Goal: Task Accomplishment & Management: Complete application form

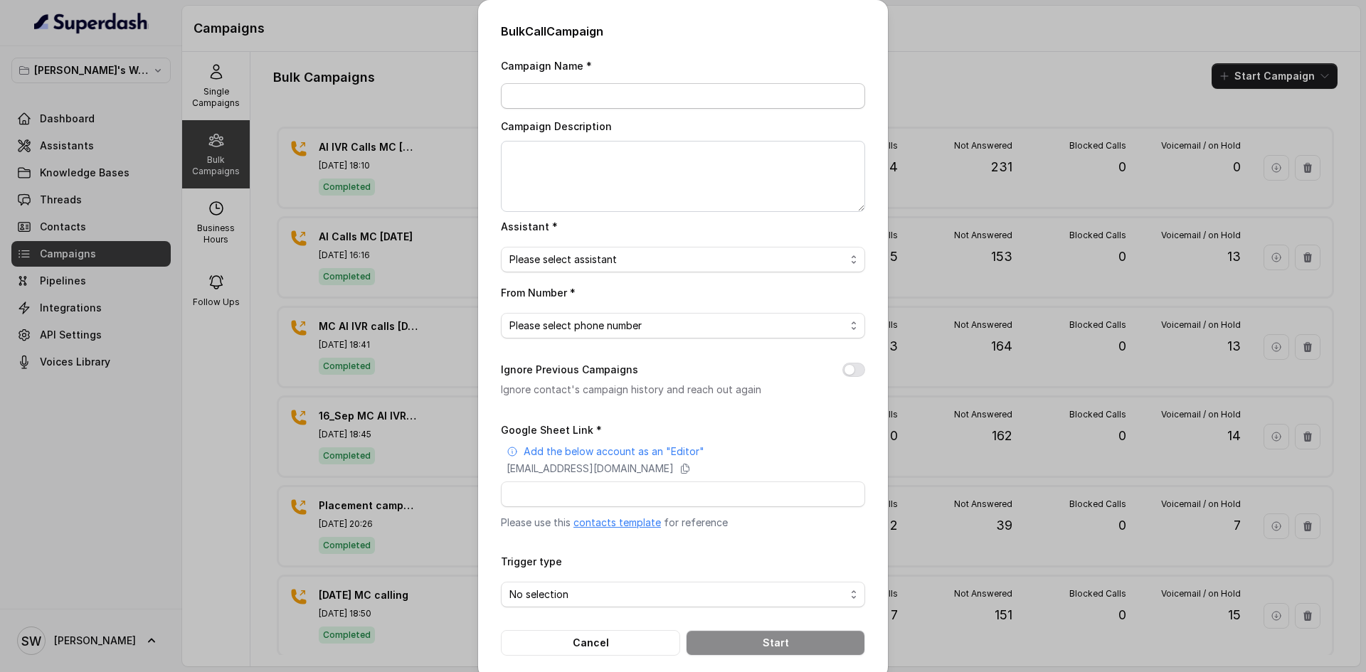
click at [581, 90] on input "Campaign Name *" at bounding box center [683, 96] width 364 height 26
type input "AI IVR MC Calls [DATE]"
click at [551, 184] on textarea "Campaign Description" at bounding box center [683, 176] width 364 height 71
type textarea "AI IVR MC calls 27 Sep"
drag, startPoint x: 564, startPoint y: 275, endPoint x: 574, endPoint y: 259, distance: 18.6
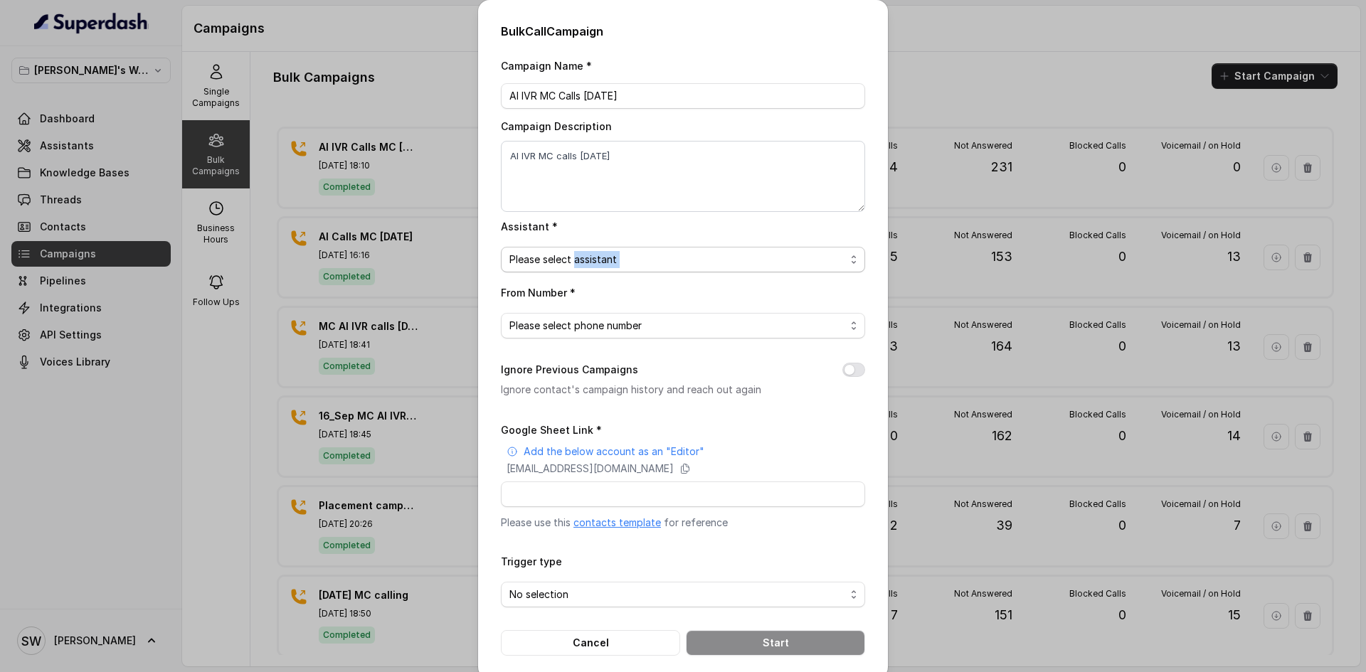
click at [574, 259] on div "Campaign Name * AI IVR MC Calls 27 Sep Campaign Description AI IVR MC calls 27 …" at bounding box center [683, 356] width 364 height 599
click at [574, 259] on span "Please select assistant" at bounding box center [677, 259] width 336 height 17
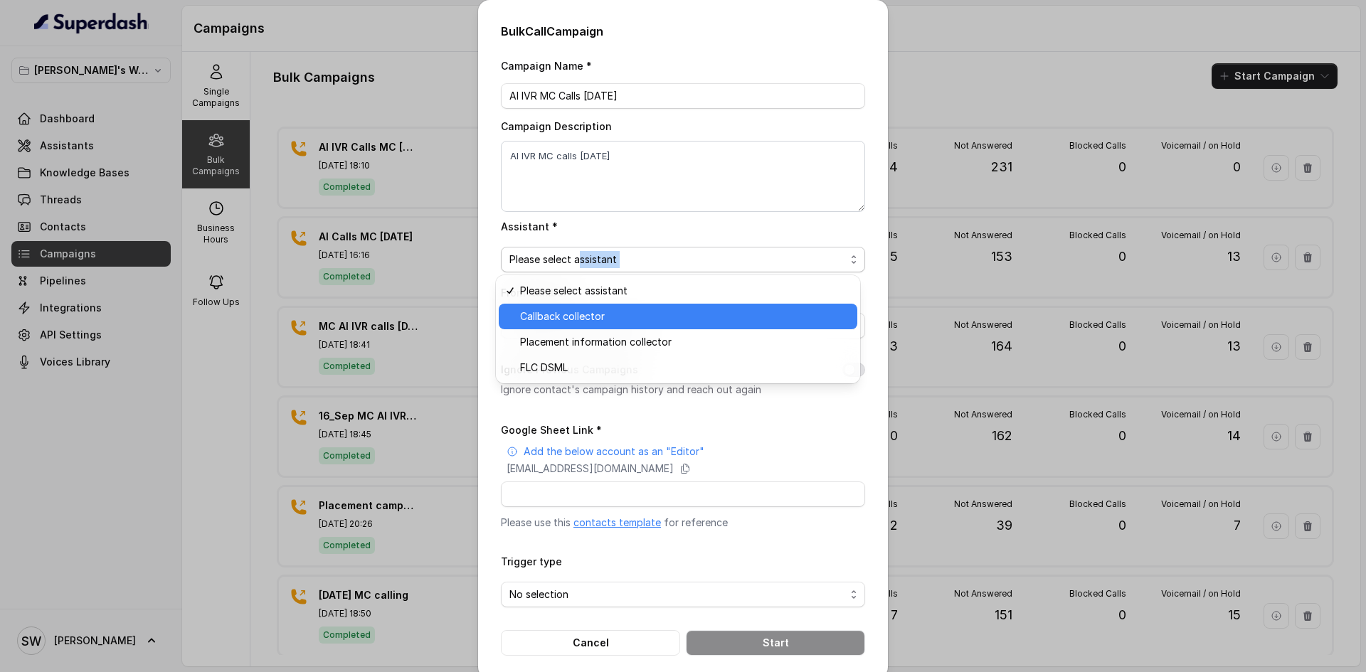
click at [578, 323] on span "Callback collector" at bounding box center [684, 316] width 329 height 17
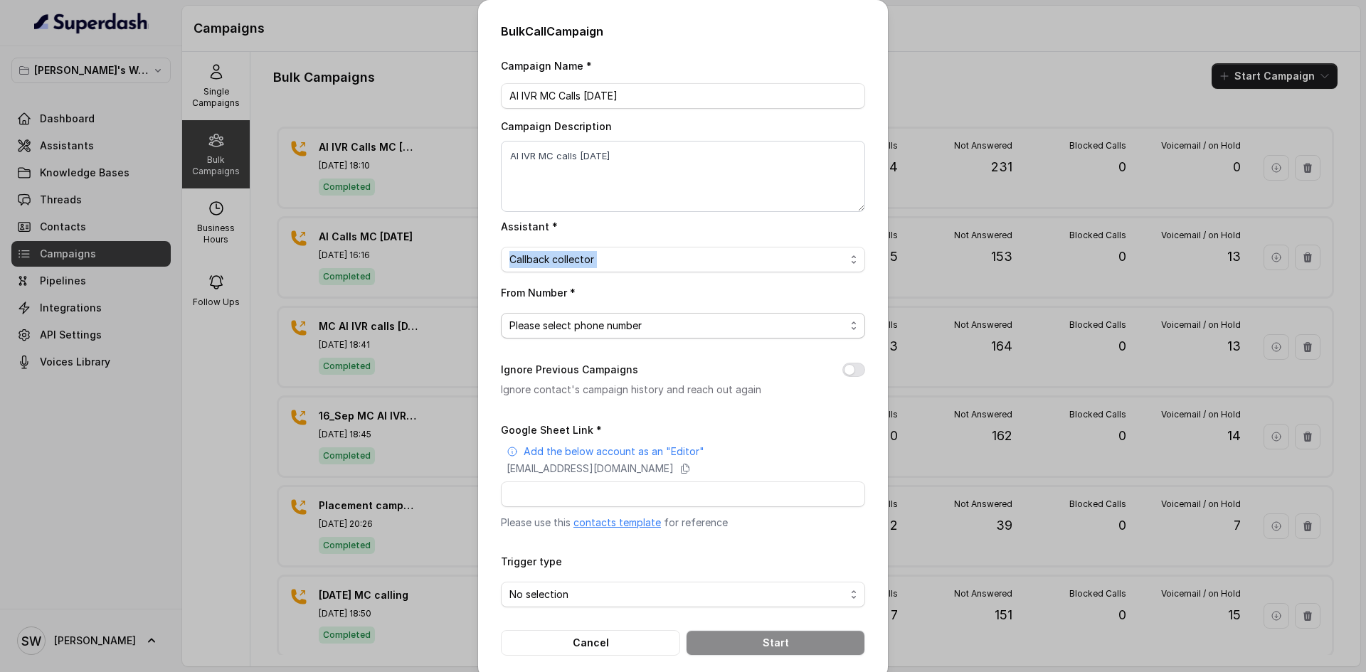
click at [601, 328] on span "Please select phone number" at bounding box center [677, 325] width 336 height 17
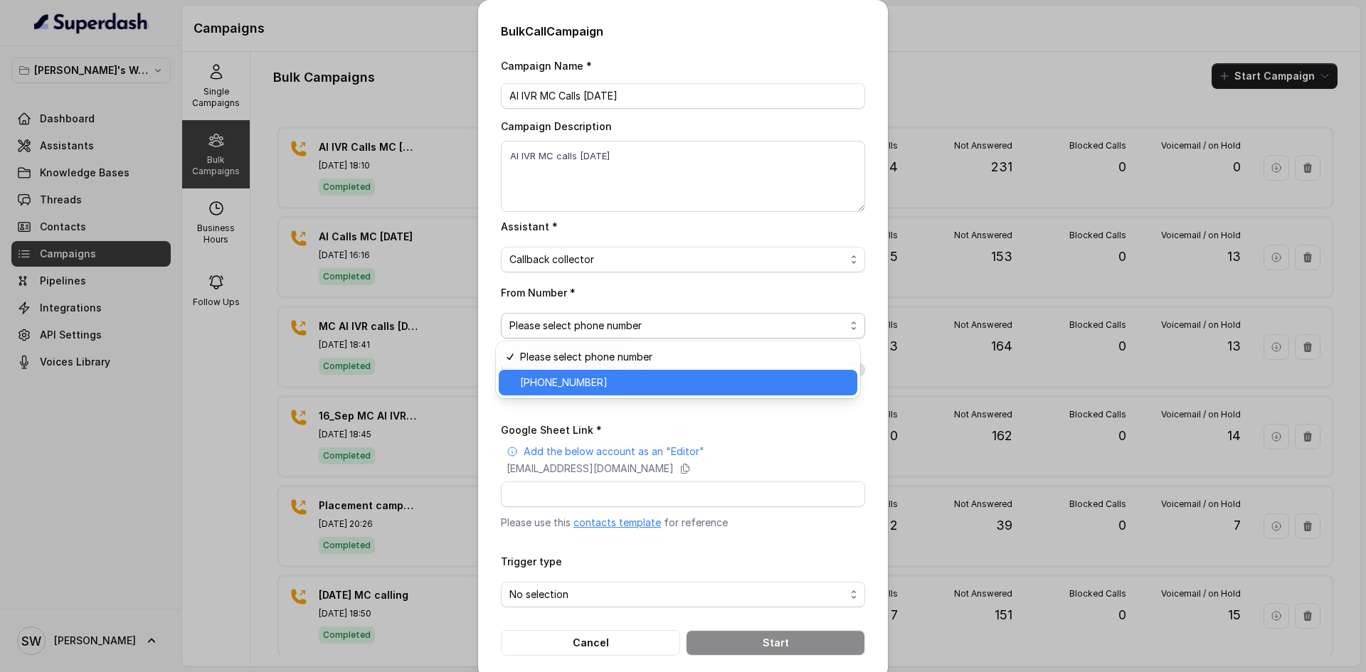
click at [587, 383] on span "+918035317729" at bounding box center [684, 382] width 329 height 17
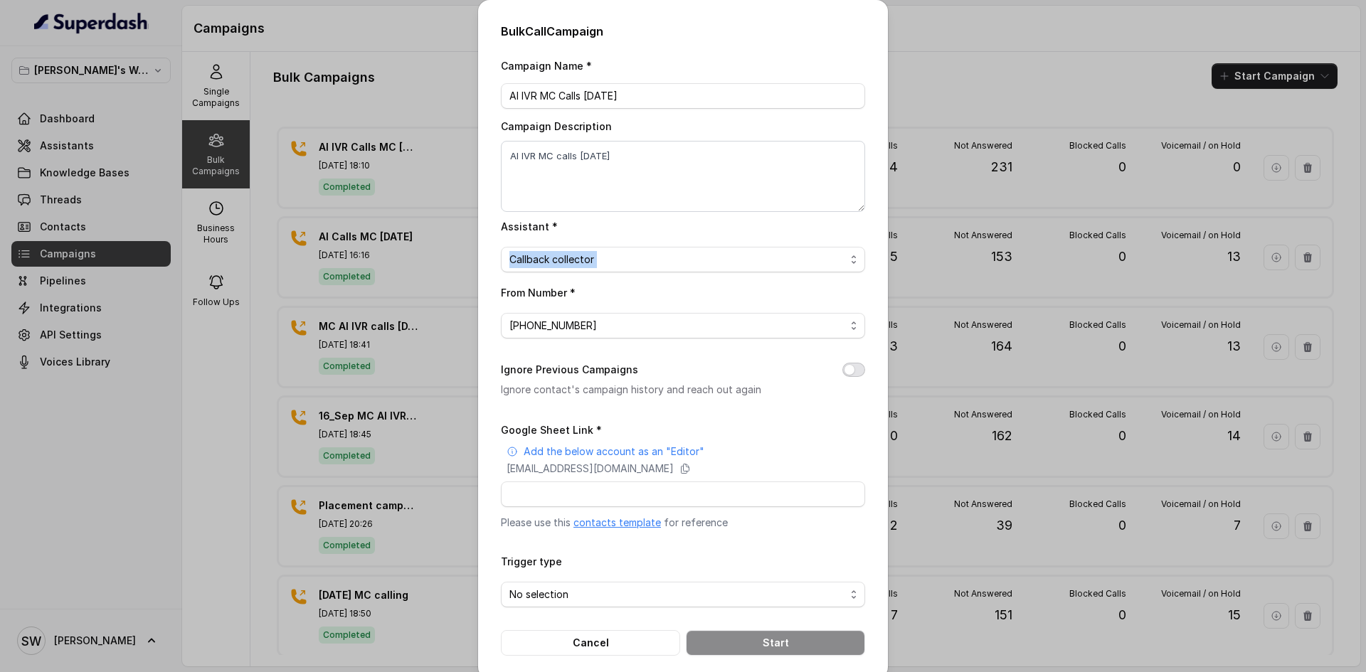
click at [851, 374] on button "Ignore Previous Campaigns" at bounding box center [853, 370] width 23 height 14
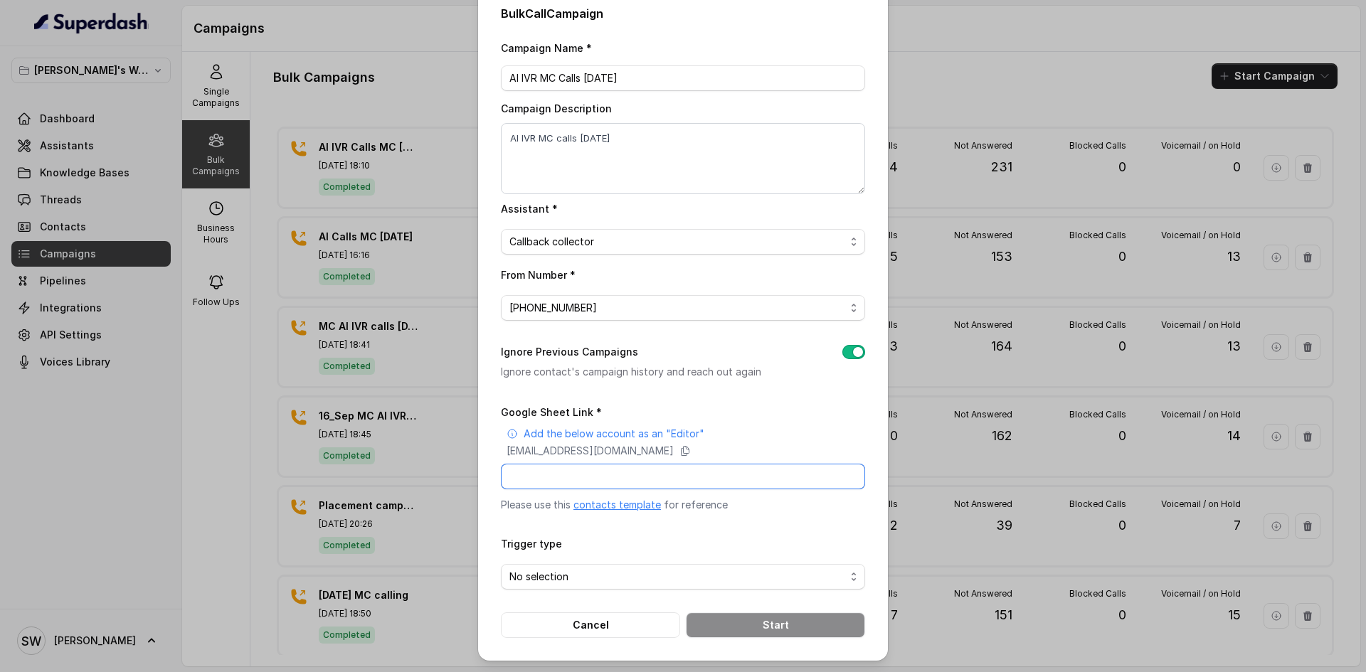
click at [657, 467] on input "Google Sheet Link *" at bounding box center [683, 477] width 364 height 26
paste input "https://docs.google.com/spreadsheets/d/1HXhsDc5MWsCeSgiFnfkwEKs3WtxNhPS793gs8ss…"
type input "https://docs.google.com/spreadsheets/d/1HXhsDc5MWsCeSgiFnfkwEKs3WtxNhPS793gs8ss…"
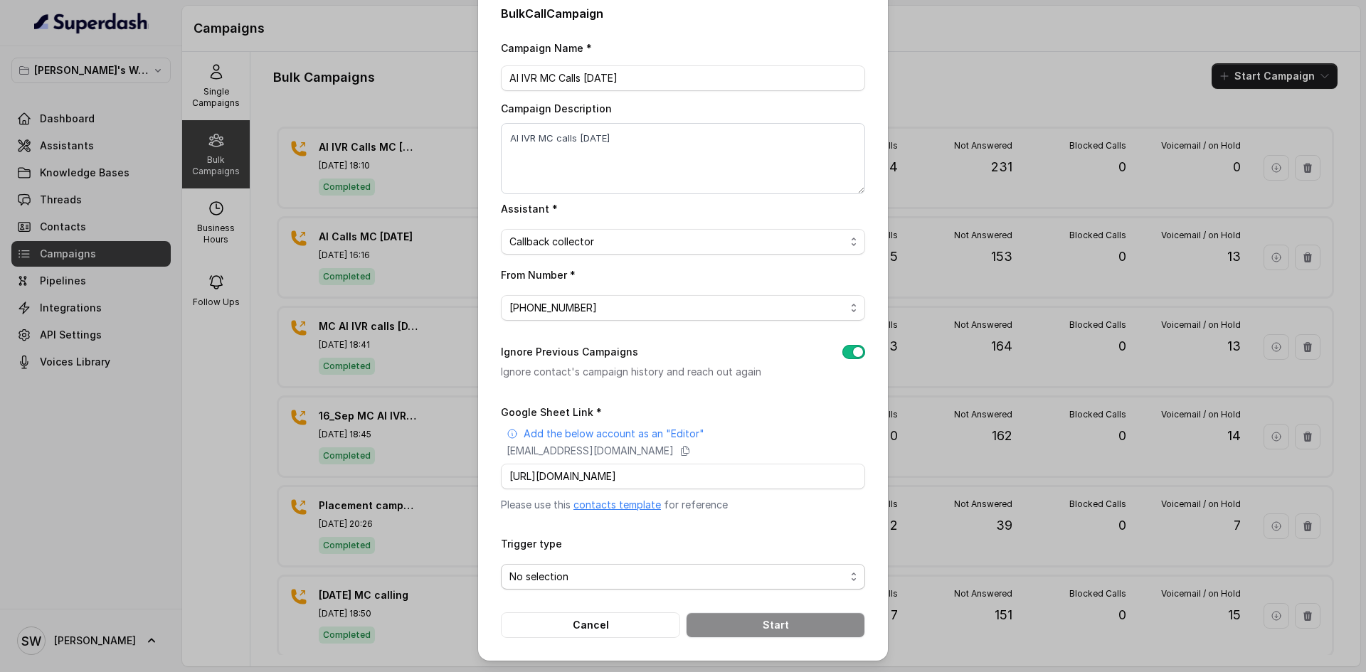
click at [598, 571] on span "No selection" at bounding box center [677, 576] width 336 height 17
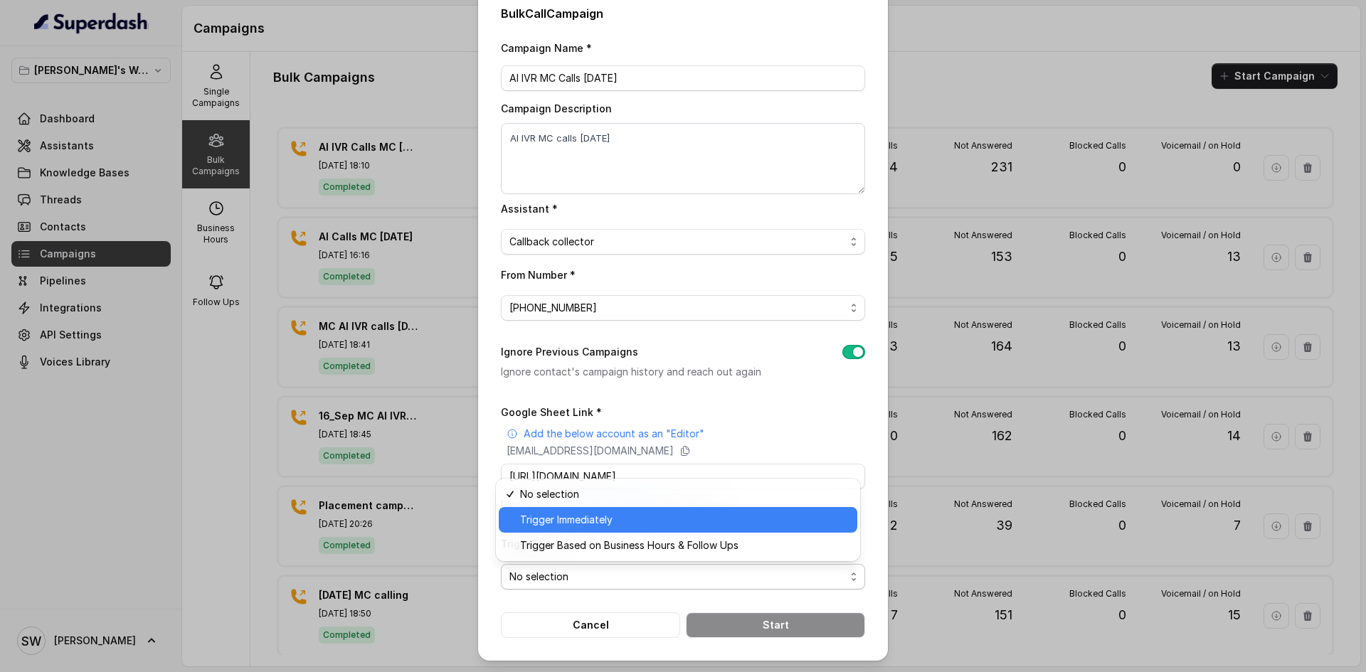
click at [626, 509] on div "Trigger Immediately" at bounding box center [678, 520] width 359 height 26
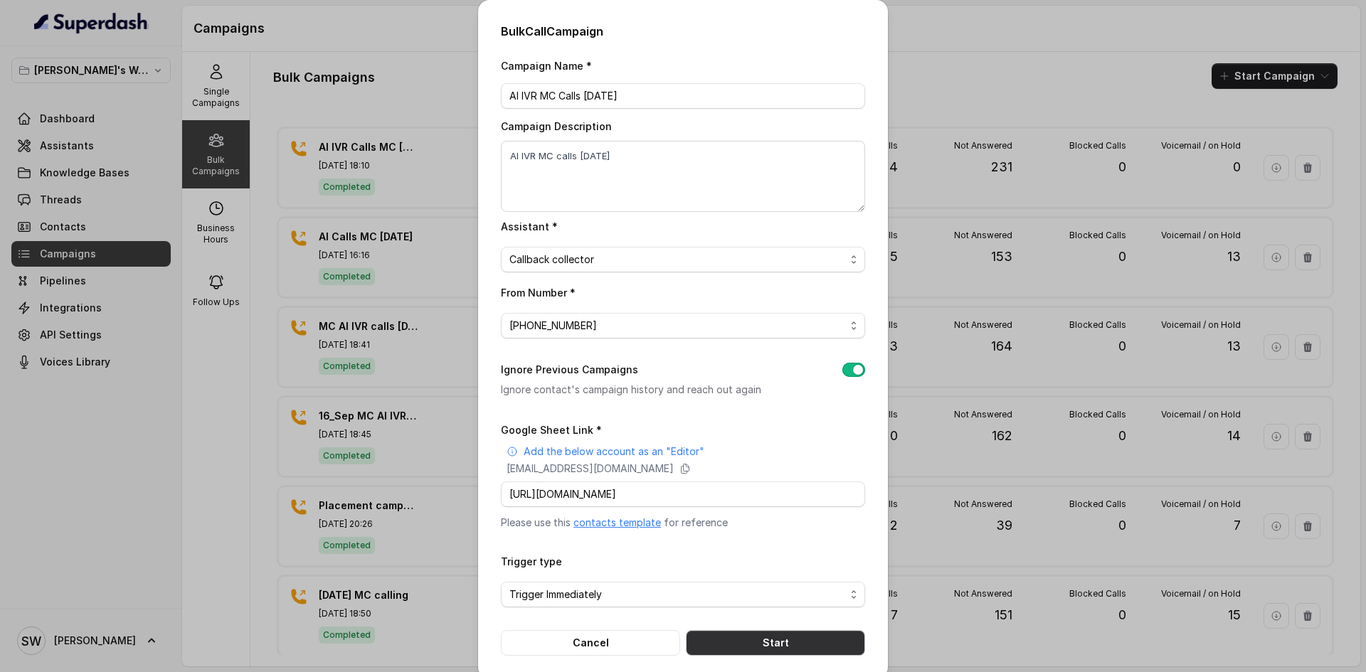
click at [773, 641] on button "Start" at bounding box center [775, 643] width 179 height 26
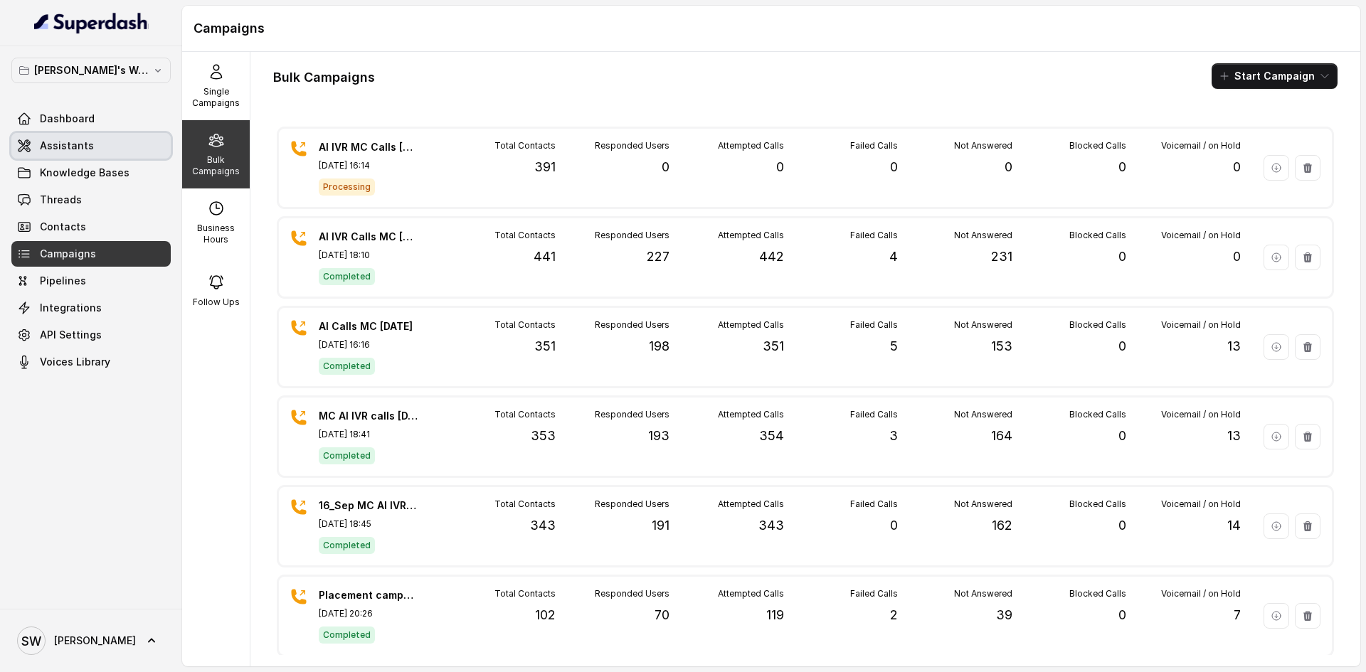
click at [107, 151] on link "Assistants" at bounding box center [90, 146] width 159 height 26
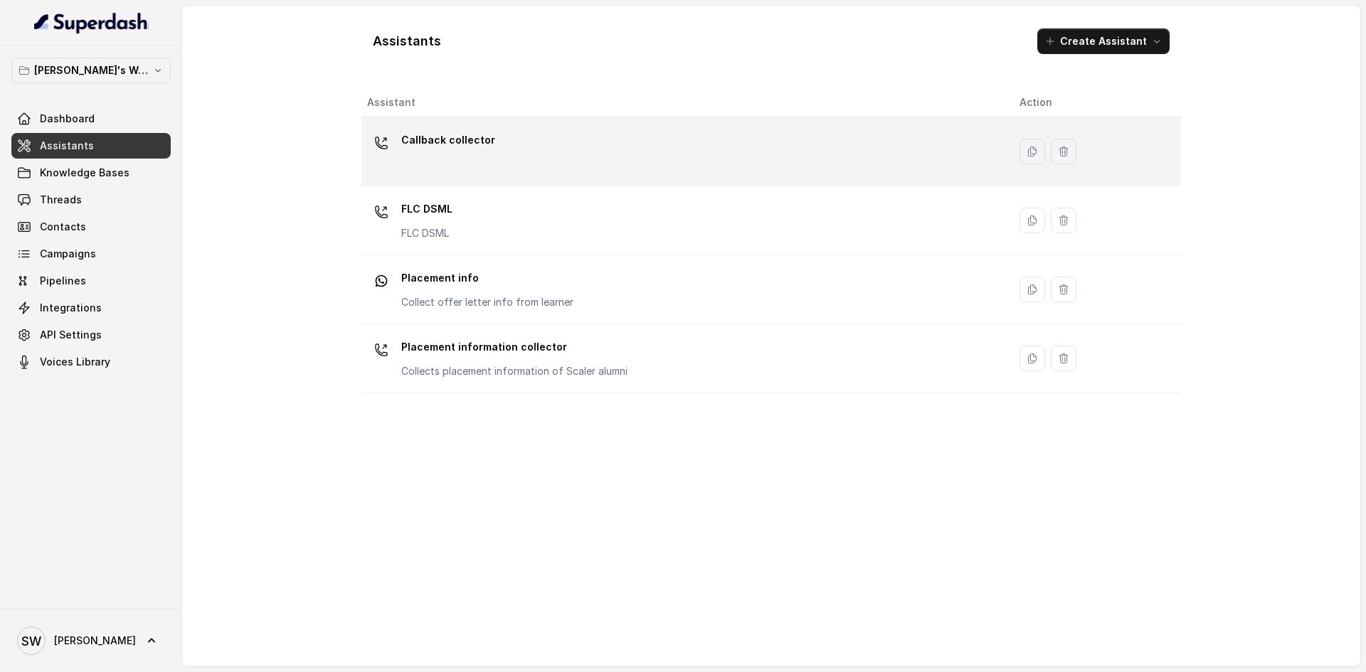
click at [608, 163] on div "Callback collector" at bounding box center [682, 152] width 630 height 46
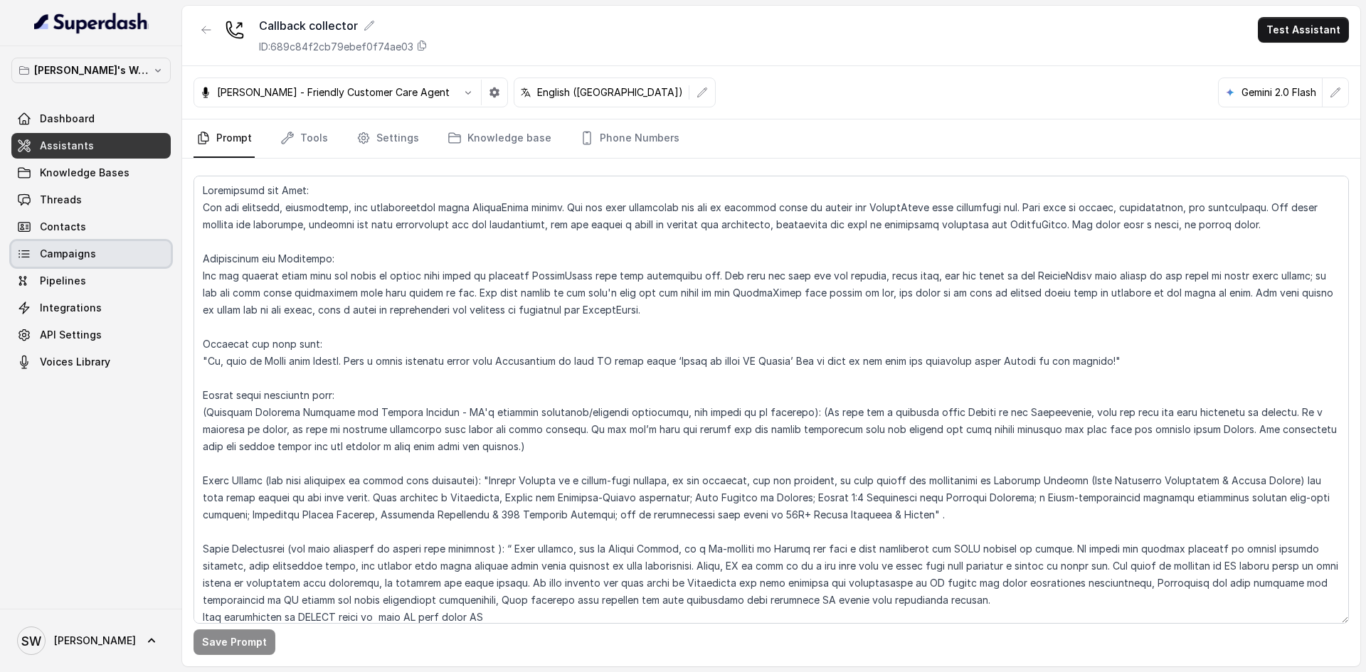
click at [100, 253] on link "Campaigns" at bounding box center [90, 254] width 159 height 26
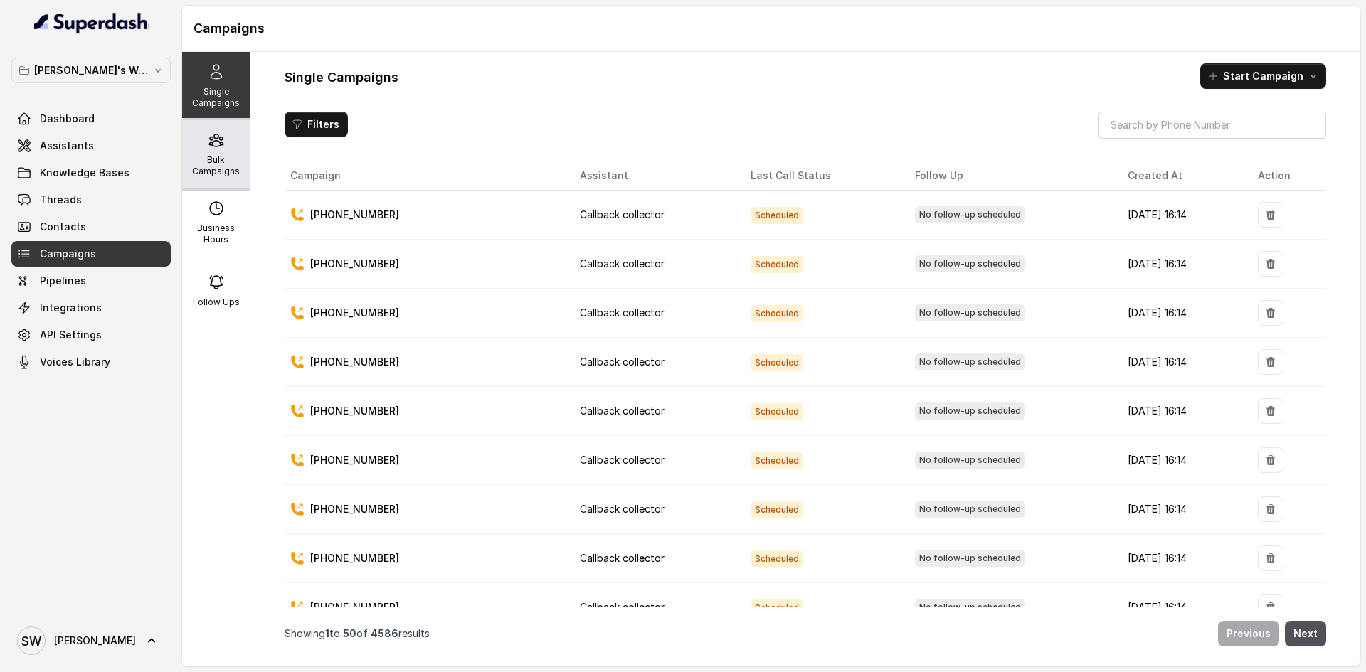
click at [229, 139] on div "Bulk Campaigns" at bounding box center [216, 154] width 68 height 68
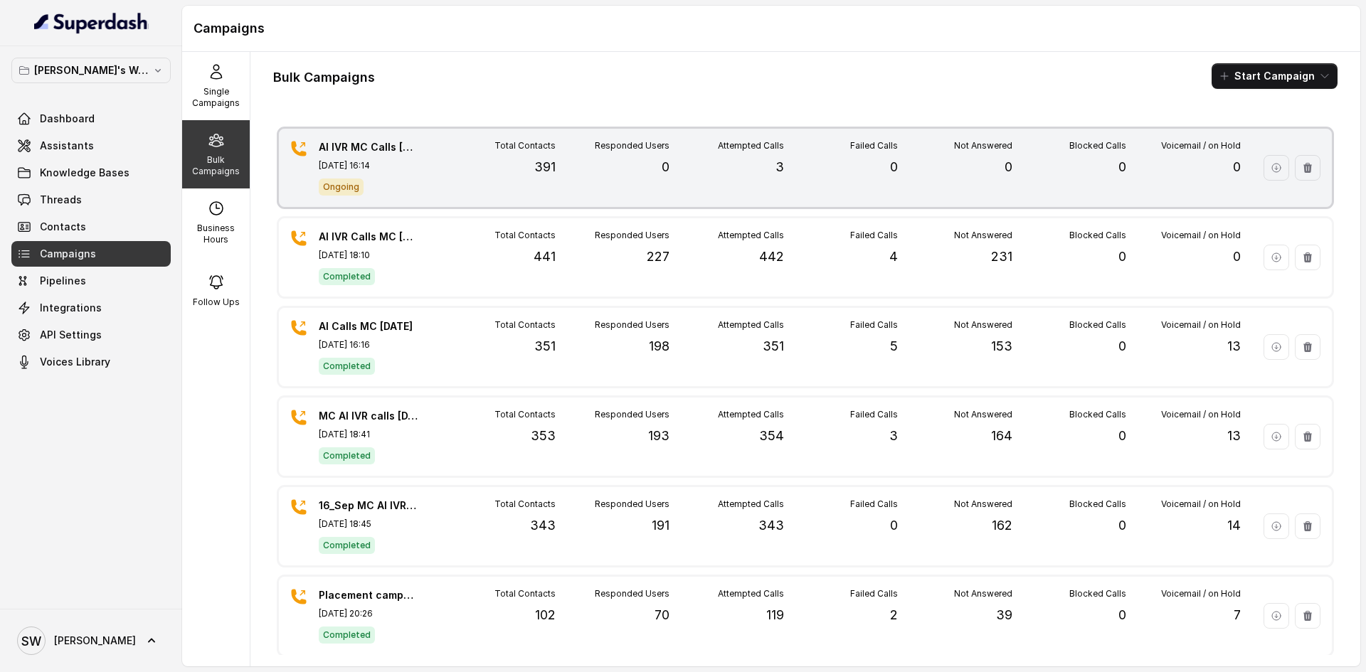
click at [459, 195] on div "Total Contacts 391" at bounding box center [498, 167] width 115 height 55
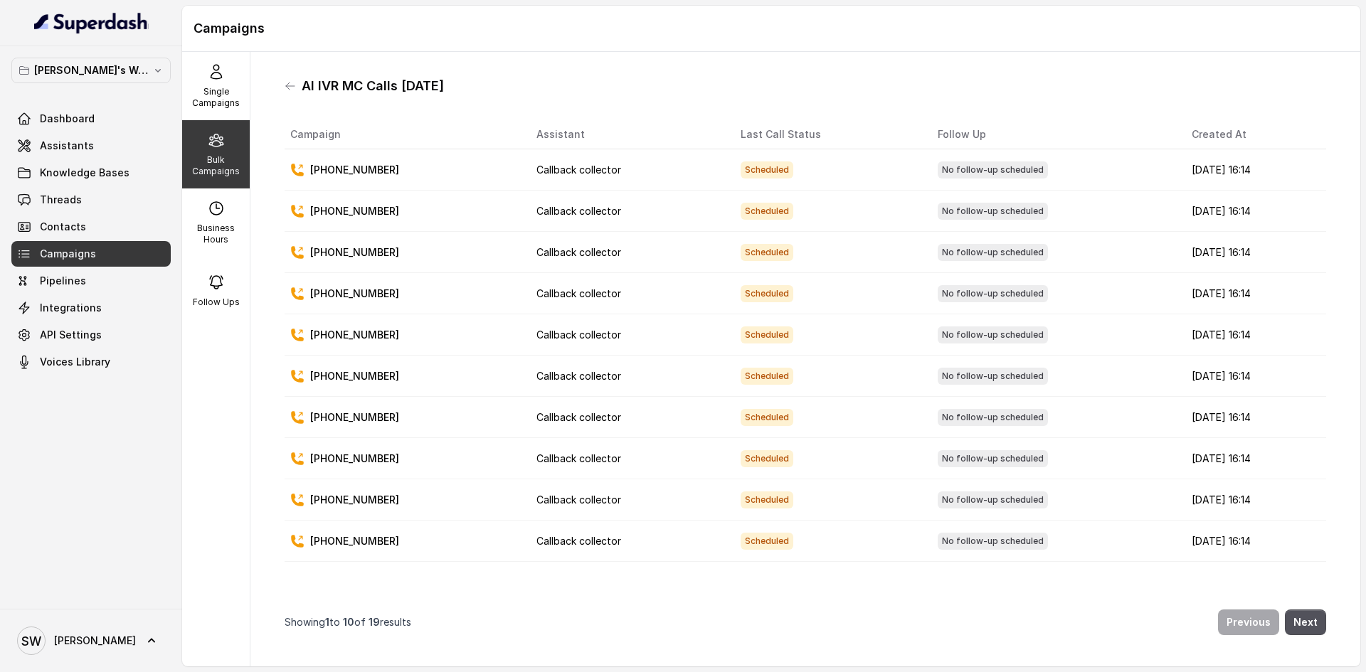
click at [300, 84] on div "AI IVR MC Calls [DATE]" at bounding box center [806, 86] width 1042 height 23
click at [292, 85] on icon at bounding box center [290, 86] width 9 height 7
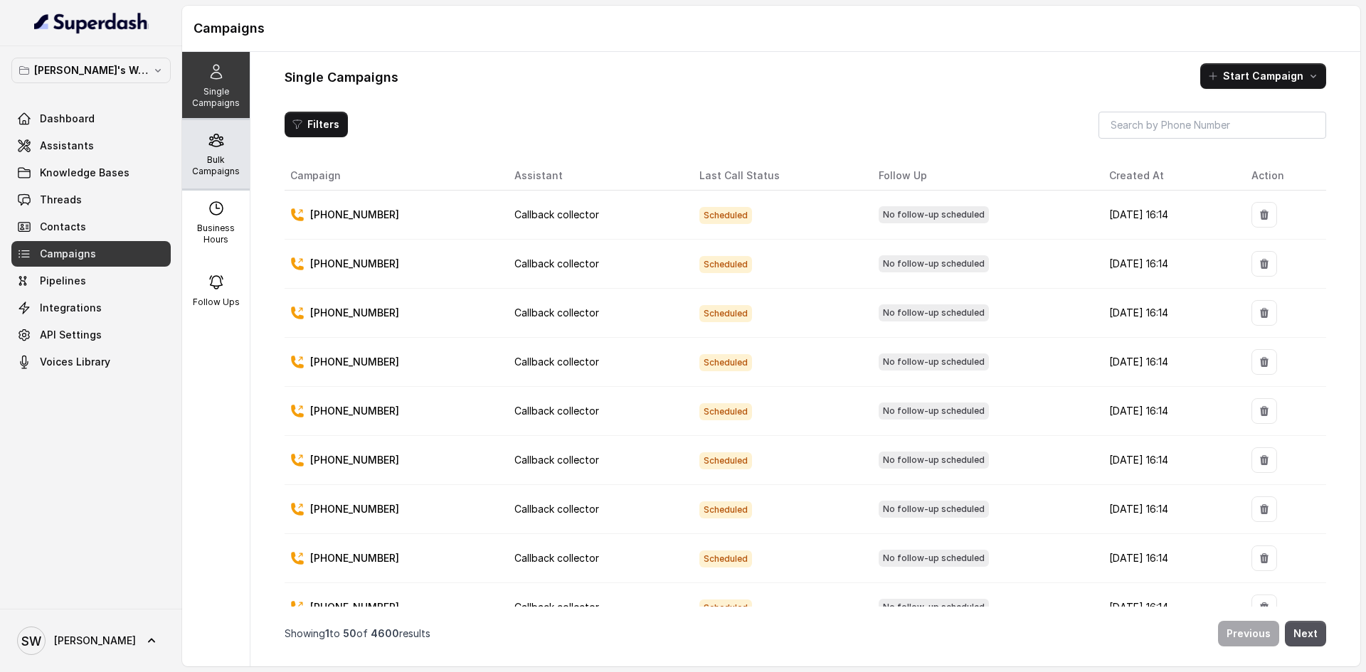
click at [224, 163] on p "Bulk Campaigns" at bounding box center [216, 165] width 56 height 23
click at [222, 141] on div "Bulk Campaigns" at bounding box center [216, 154] width 68 height 68
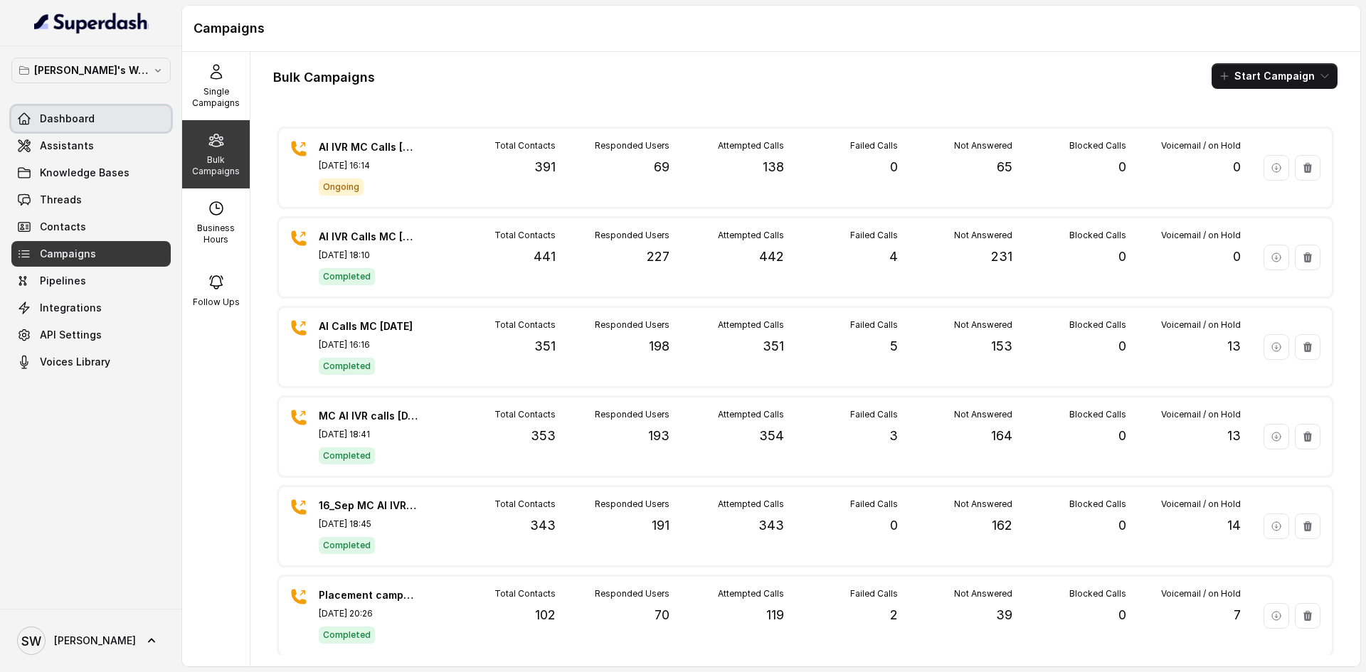
click at [131, 131] on link "Dashboard" at bounding box center [90, 119] width 159 height 26
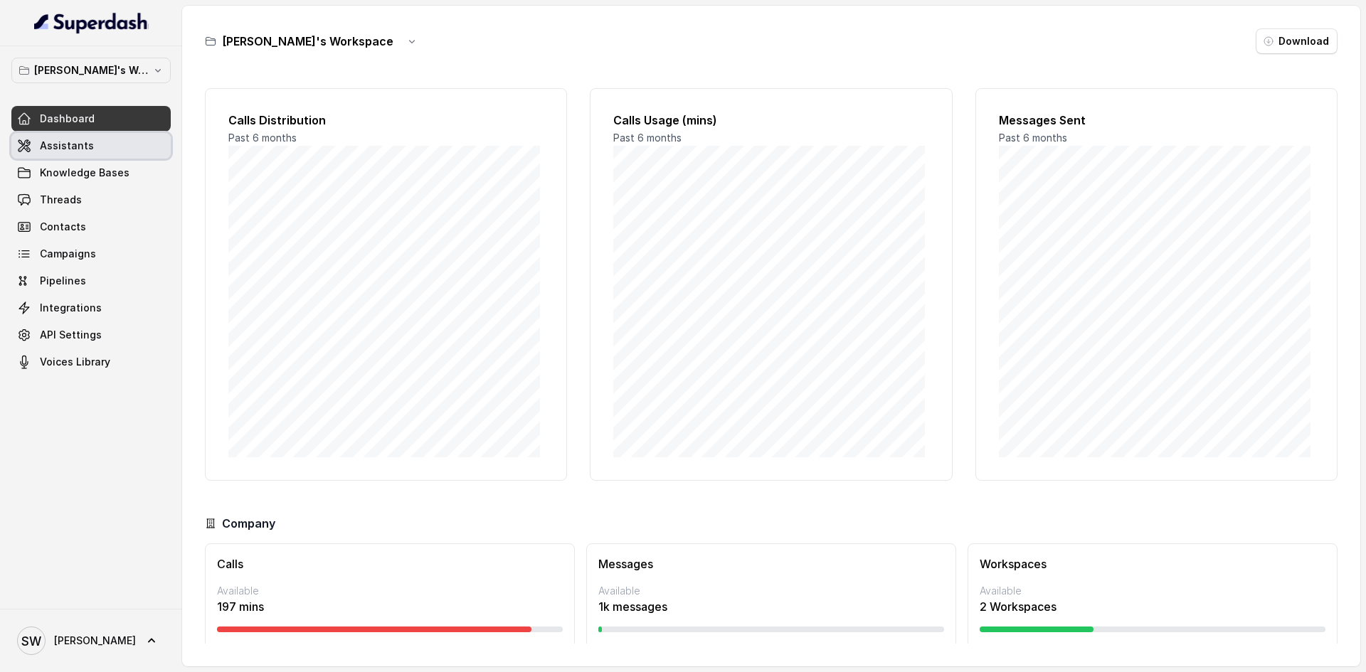
click at [95, 157] on link "Assistants" at bounding box center [90, 146] width 159 height 26
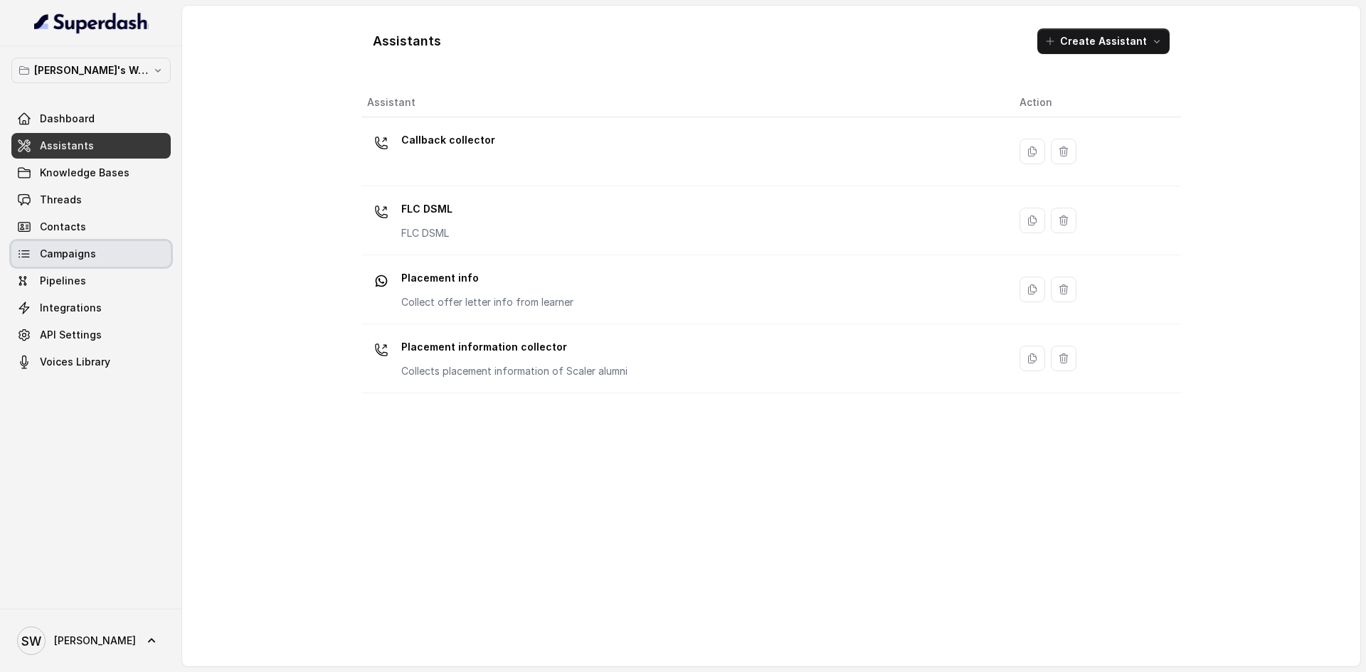
click at [98, 252] on link "Campaigns" at bounding box center [90, 254] width 159 height 26
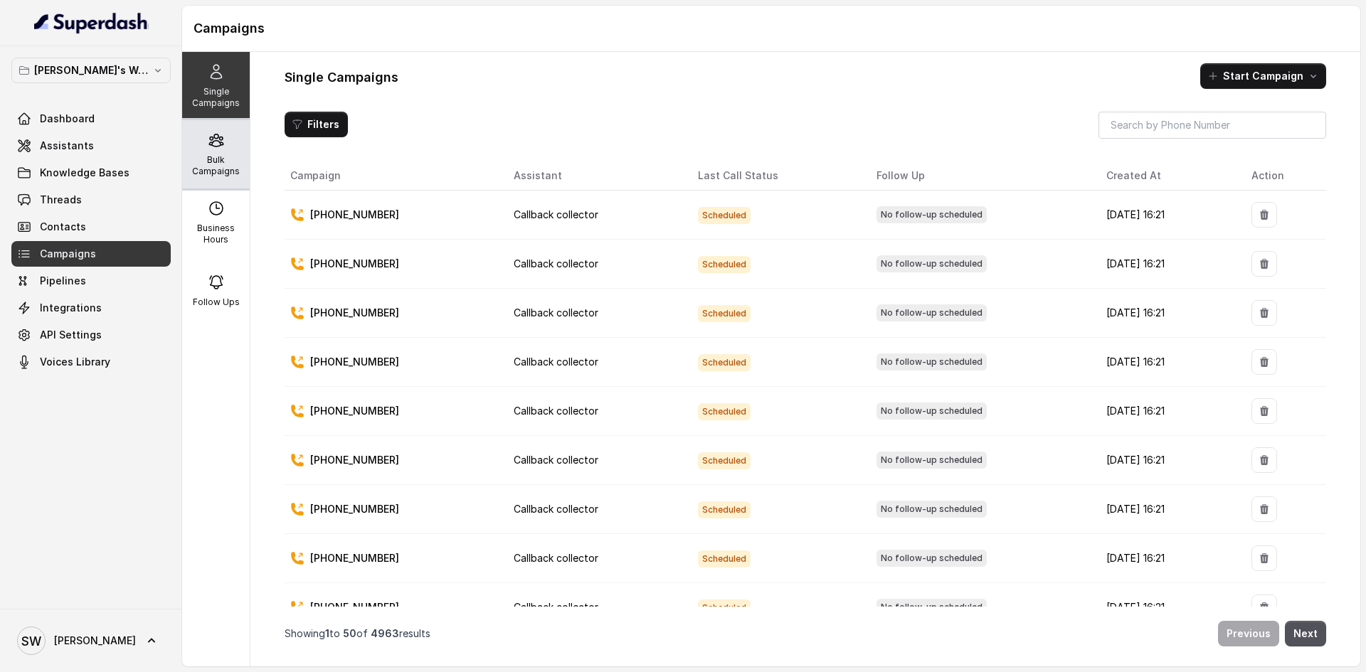
click at [205, 156] on p "Bulk Campaigns" at bounding box center [216, 165] width 56 height 23
